Goal: Task Accomplishment & Management: Complete application form

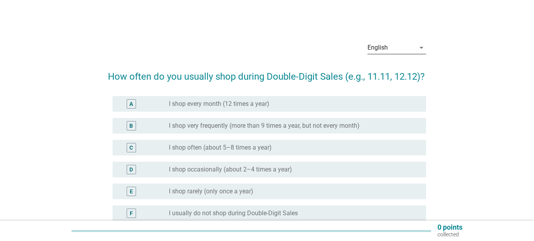
click at [421, 49] on icon "arrow_drop_down" at bounding box center [420, 47] width 9 height 9
click at [402, 76] on div "Bahasa Melayu" at bounding box center [396, 72] width 46 height 9
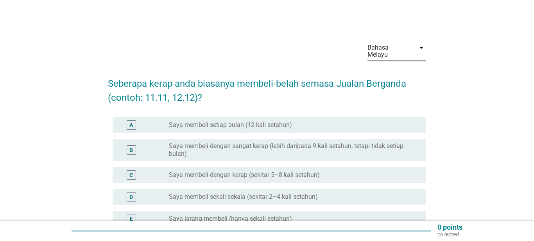
click at [249, 121] on label "Saya membeli setiap bulan (12 kali setahun)" at bounding box center [230, 125] width 123 height 8
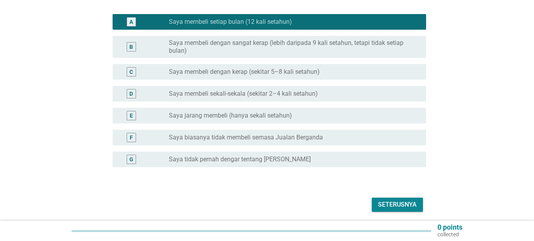
scroll to position [104, 0]
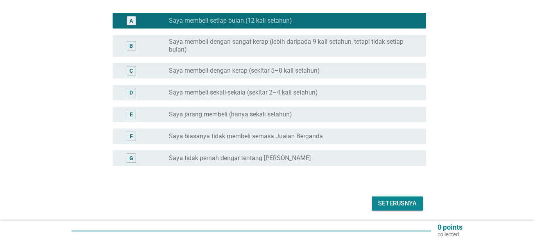
click at [408, 202] on button "Seterusnya" at bounding box center [396, 203] width 51 height 14
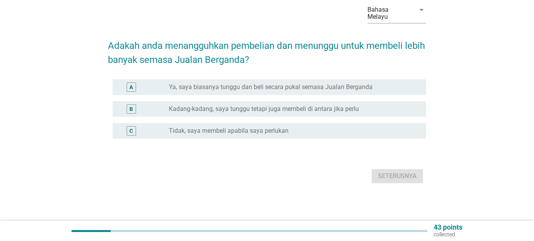
scroll to position [0, 0]
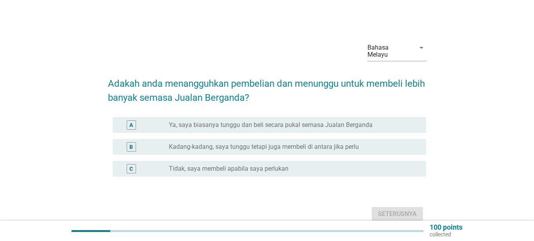
click at [341, 143] on label "Kadang-kadang, saya tunggu tetapi juga membeli di antara jika perlu" at bounding box center [264, 147] width 190 height 8
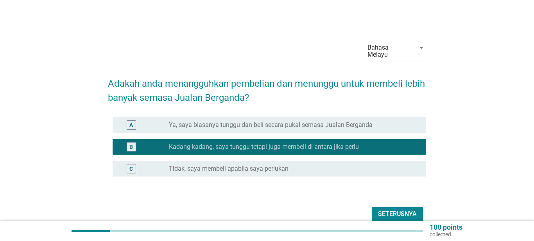
click at [387, 209] on div "Seterusnya" at bounding box center [397, 213] width 39 height 9
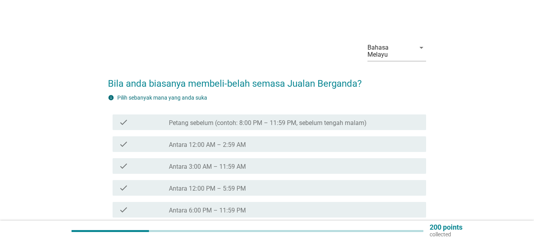
click at [204, 119] on label "Petang sebelum (contoh: 8:00 PM – 11:59 PM, sebelum tengah malam)" at bounding box center [268, 123] width 198 height 8
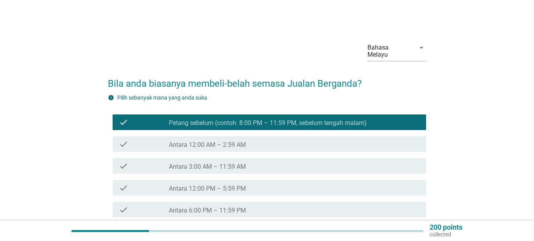
click at [200, 141] on label "Antara 12:00 AM – 2:59 AM" at bounding box center [207, 145] width 77 height 8
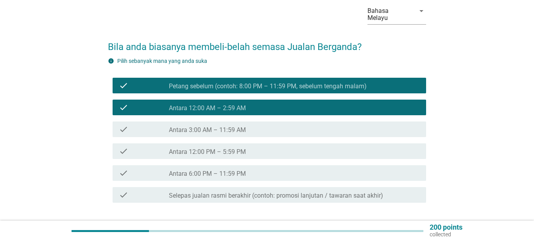
scroll to position [84, 0]
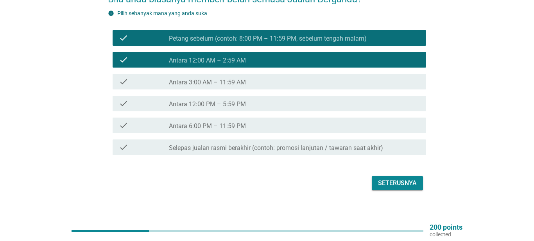
click at [414, 179] on div "Seterusnya" at bounding box center [397, 183] width 39 height 9
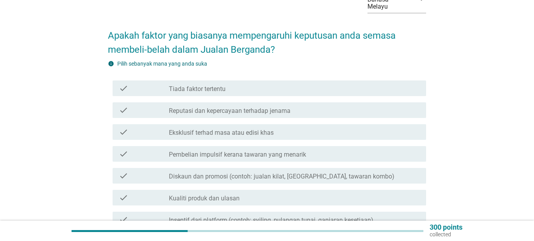
scroll to position [49, 0]
click at [365, 128] on div "check_box_outline_blank Eksklusif terhad masa atau edisi khas" at bounding box center [294, 131] width 251 height 9
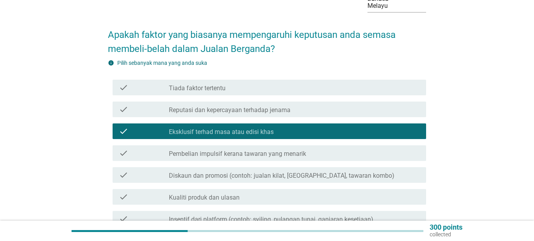
click at [359, 170] on div "check_box_outline_blank Diskaun dan promosi (contoh: jualan kilat, baucar, tawa…" at bounding box center [294, 174] width 251 height 9
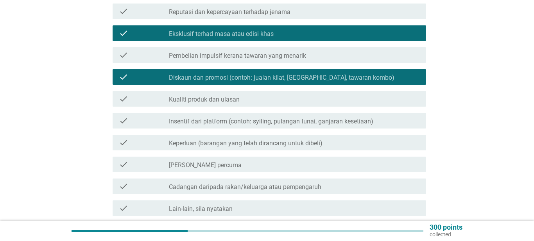
scroll to position [148, 0]
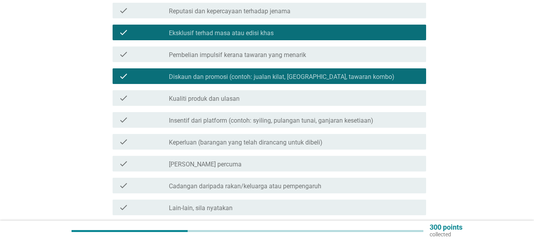
click at [371, 117] on label "Insentif dari platform (contoh: syiling, pulangan tunai, ganjaran kesetiaan)" at bounding box center [271, 121] width 204 height 8
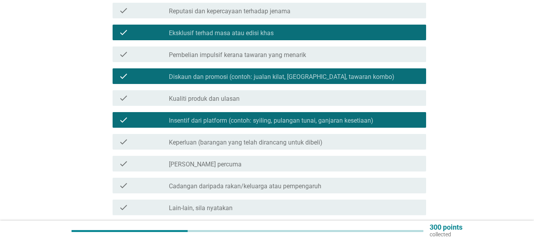
click at [362, 137] on div "check_box_outline_blank Keperluan (barangan yang telah dirancang untuk dibeli)" at bounding box center [294, 141] width 251 height 9
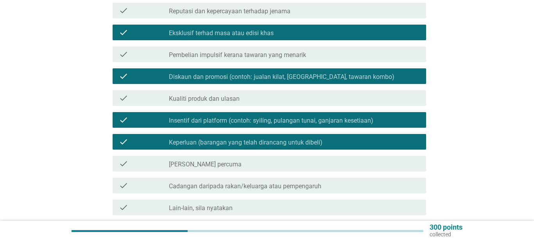
click at [350, 159] on div "check_box_outline_blank Tawaran penghantaran percuma" at bounding box center [294, 163] width 251 height 9
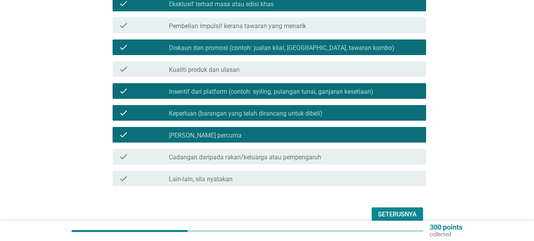
scroll to position [208, 0]
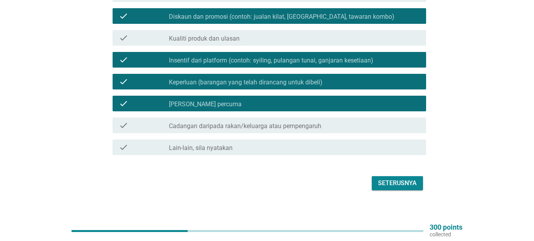
click at [400, 180] on div "Seterusnya" at bounding box center [397, 183] width 39 height 9
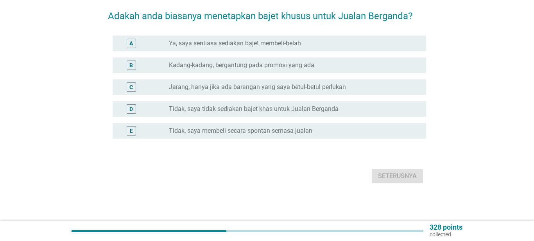
scroll to position [0, 0]
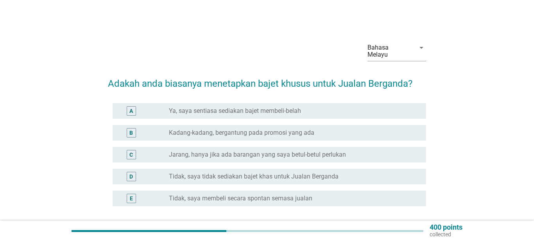
click at [378, 129] on div "radio_button_unchecked Kadang-kadang, bergantung pada promosi yang ada" at bounding box center [291, 133] width 245 height 8
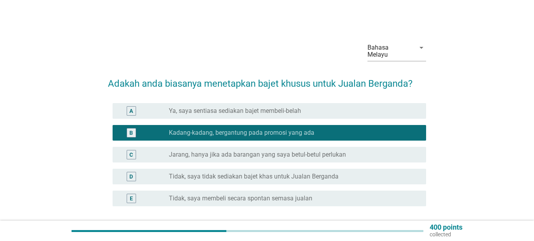
click at [370, 151] on div "radio_button_unchecked Jarang, hanya jika ada barangan yang saya betul-betul pe…" at bounding box center [291, 155] width 245 height 8
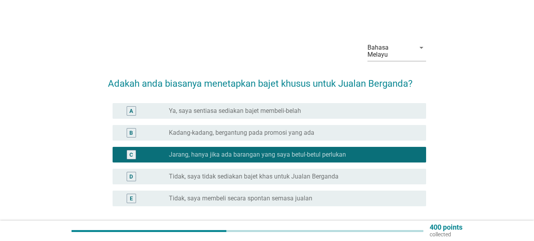
click at [361, 129] on div "radio_button_unchecked Kadang-kadang, bergantung pada promosi yang ada" at bounding box center [291, 133] width 245 height 8
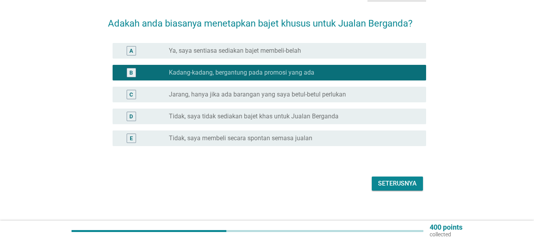
scroll to position [61, 0]
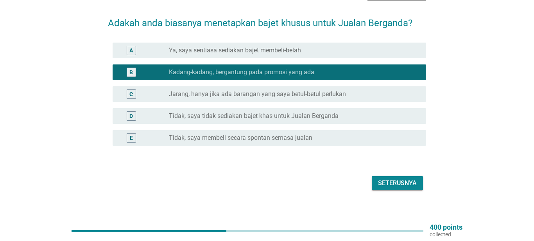
click at [405, 179] on div "Seterusnya" at bounding box center [397, 183] width 39 height 9
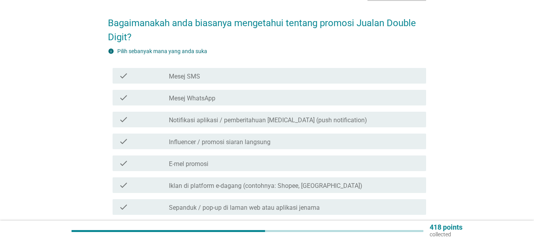
scroll to position [0, 0]
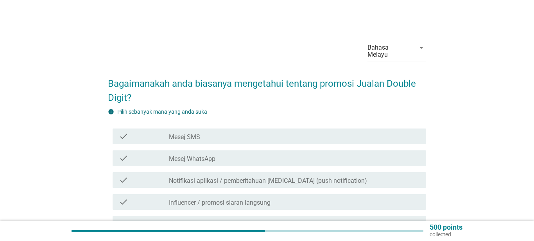
click at [393, 175] on div "check_box_outline_blank Notifikasi aplikasi / pemberitahuan [MEDICAL_DATA] (pus…" at bounding box center [294, 179] width 251 height 9
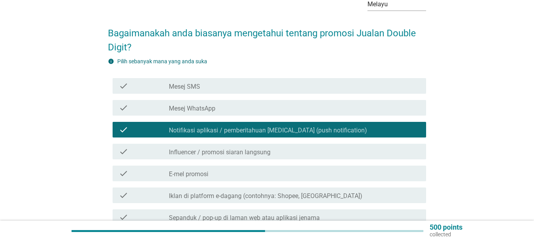
scroll to position [51, 0]
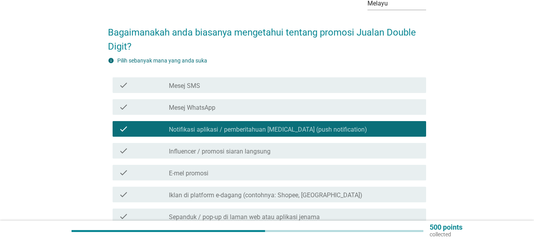
click at [418, 190] on div "check_box_outline_blank Iklan di platform e-dagang (contohnya: Shopee, Lazada)" at bounding box center [294, 194] width 251 height 9
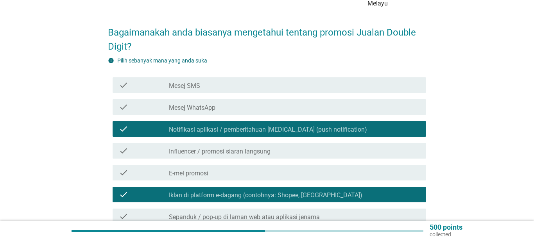
click at [420, 212] on div "check_box_outline_blank Sepanduk / pop-up di laman web atau aplikasi jenama" at bounding box center [294, 216] width 251 height 9
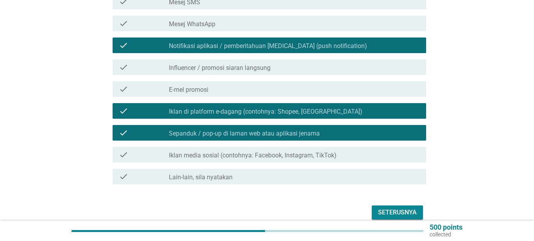
scroll to position [136, 0]
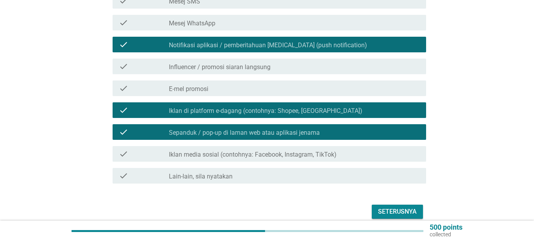
click at [399, 207] on div "Seterusnya" at bounding box center [397, 211] width 39 height 9
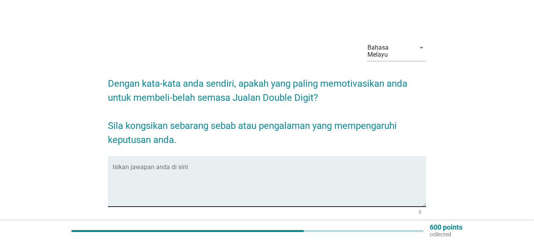
click at [162, 173] on textarea "Isikan jawapan anda di sini" at bounding box center [269, 186] width 314 height 41
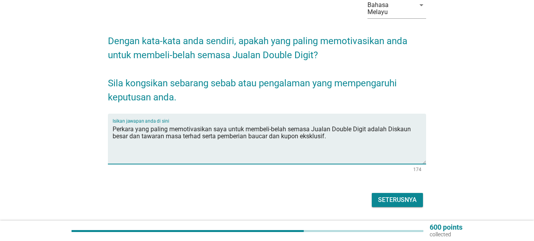
scroll to position [59, 0]
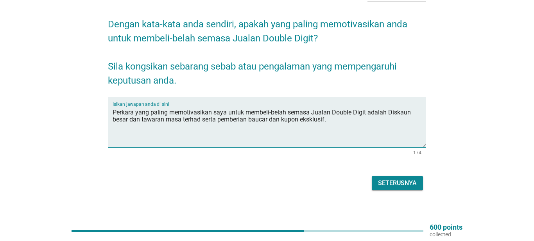
type textarea "Perkara yang paling memotivasikan saya untuk membeli-belah semasa Jualan Double…"
click at [407, 179] on div "Seterusnya" at bounding box center [397, 183] width 39 height 9
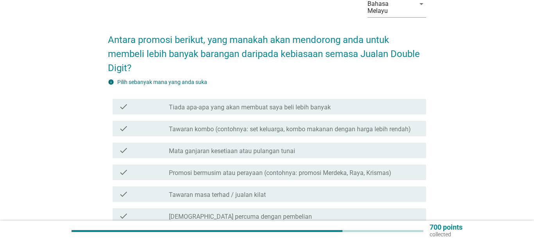
scroll to position [46, 0]
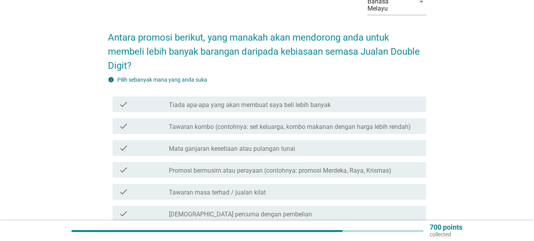
click at [403, 187] on div "check_box_outline_blank Tawaran masa terhad / jualan kilat" at bounding box center [294, 191] width 251 height 9
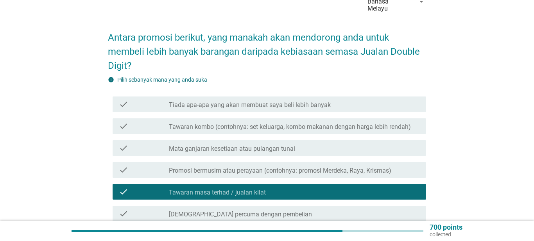
click at [390, 209] on div "check_box_outline_blank Hadiah percuma dengan pembelian" at bounding box center [294, 213] width 251 height 9
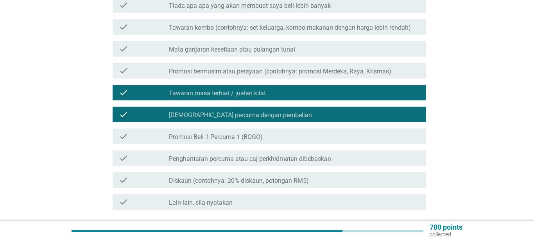
scroll to position [147, 0]
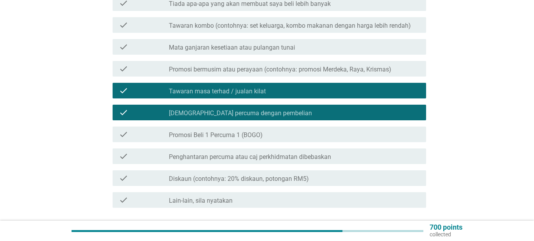
click at [408, 173] on div "check_box_outline_blank Diskaun (contohnya: 20% diskaun, potongan RM5)" at bounding box center [294, 177] width 251 height 9
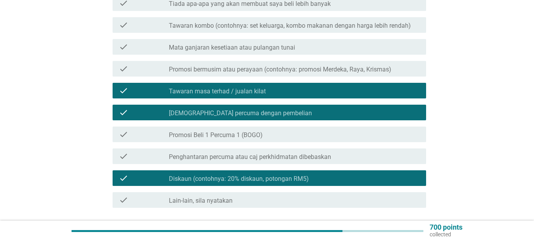
click at [384, 152] on div "check_box_outline_blank Penghantaran percuma atau caj perkhidmatan dibebaskan" at bounding box center [294, 156] width 251 height 9
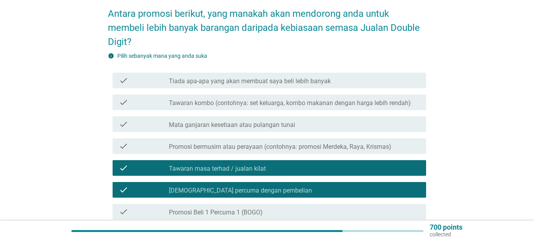
scroll to position [200, 0]
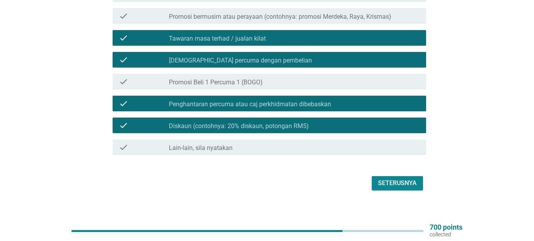
click at [405, 179] on div "Seterusnya" at bounding box center [397, 183] width 39 height 9
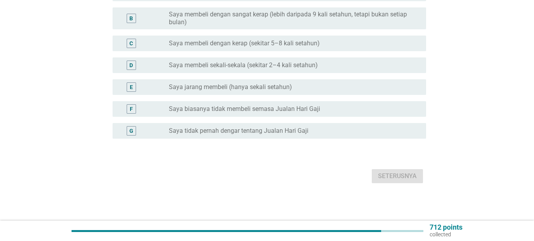
scroll to position [0, 0]
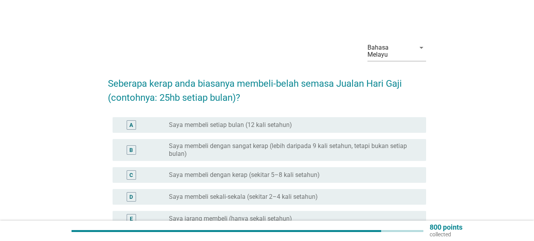
click at [353, 121] on div "radio_button_unchecked Saya membeli setiap bulan (12 kali setahun)" at bounding box center [291, 125] width 245 height 8
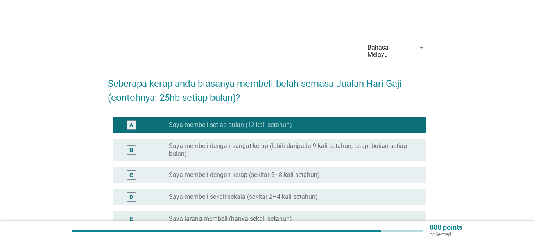
click at [418, 148] on div "radio_button_unchecked Saya membeli dengan sangat kerap (lebih daripada 9 kali …" at bounding box center [294, 150] width 251 height 16
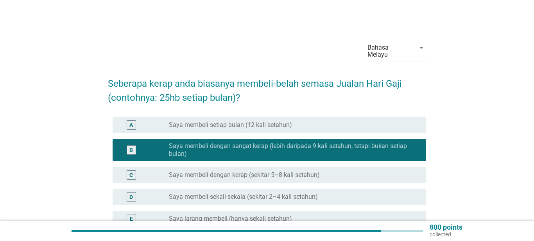
click at [414, 121] on div "radio_button_unchecked Saya membeli setiap bulan (12 kali setahun)" at bounding box center [294, 125] width 251 height 8
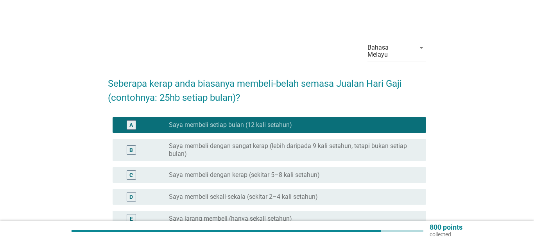
scroll to position [125, 0]
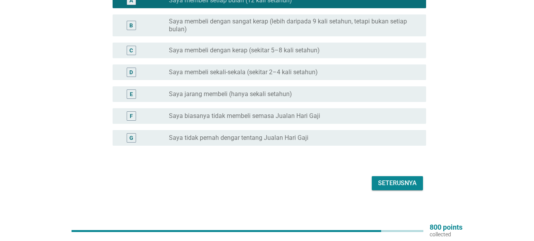
click at [398, 179] on div "Seterusnya" at bounding box center [397, 183] width 39 height 9
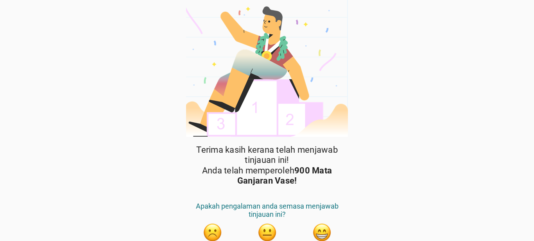
click at [325, 229] on button "button" at bounding box center [322, 233] width 20 height 20
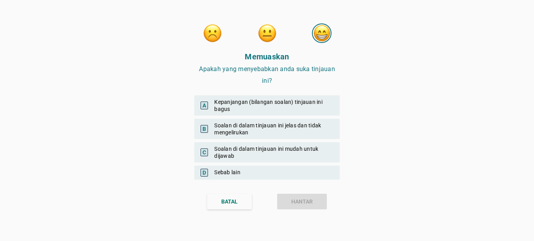
click at [298, 128] on div "B Soalan di dalam tinjauan ini jelas dan tidak mengelirukan" at bounding box center [266, 129] width 145 height 20
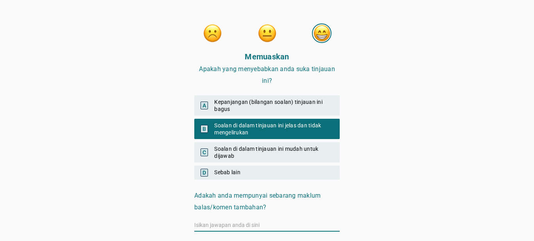
click at [223, 225] on input "text" at bounding box center [266, 225] width 145 height 12
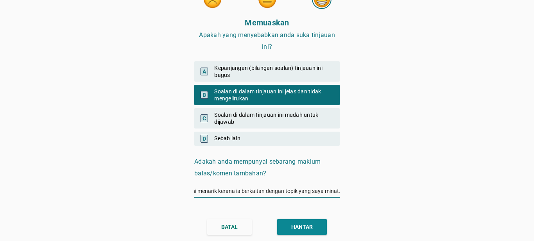
type input "Tinjauan ini menarik kerana ia berkaitan dengan topik yang saya minat."
click at [310, 225] on div "HANTAR" at bounding box center [301, 227] width 21 height 8
